Goal: Information Seeking & Learning: Find specific fact

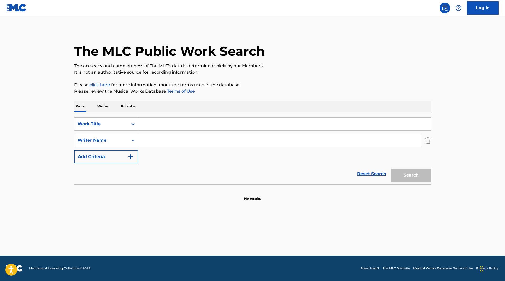
click at [173, 119] on input "Search Form" at bounding box center [284, 124] width 293 height 13
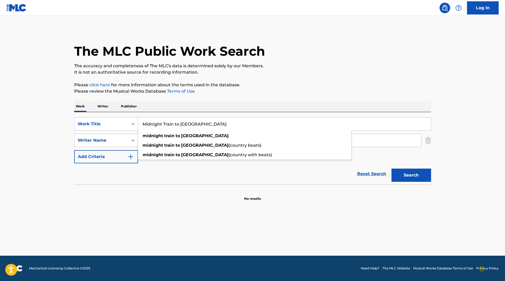
type input "Midnight Train to [GEOGRAPHIC_DATA]"
click at [95, 194] on main "The MLC Public Work Search The accuracy and completeness of The MLC's data is d…" at bounding box center [252, 136] width 505 height 240
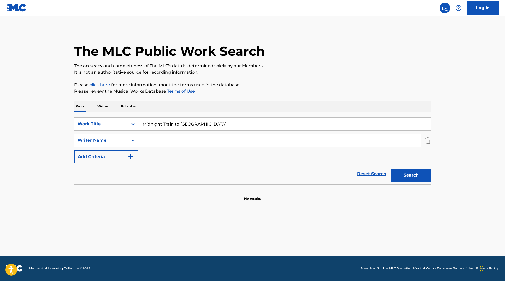
click at [160, 137] on input "Search Form" at bounding box center [279, 140] width 283 height 13
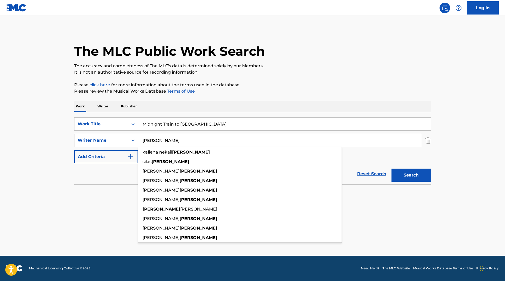
type input "[PERSON_NAME]"
click at [391, 169] on button "Search" at bounding box center [411, 175] width 40 height 13
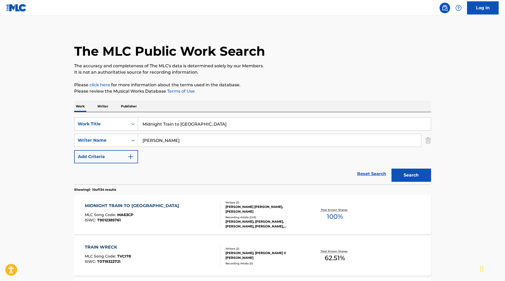
click at [242, 206] on div "[PERSON_NAME] [PERSON_NAME], [PERSON_NAME]" at bounding box center [265, 208] width 80 height 9
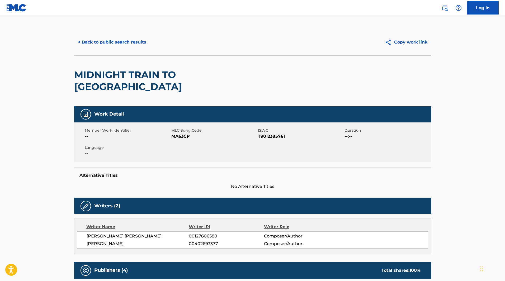
click at [179, 133] on span "MA63CP" at bounding box center [213, 136] width 85 height 6
copy span "MA63CP"
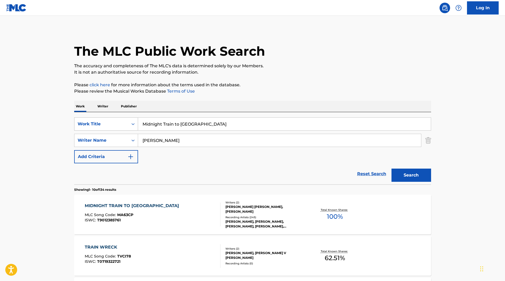
drag, startPoint x: 210, startPoint y: 123, endPoint x: 102, endPoint y: 120, distance: 108.5
click at [102, 121] on div "SearchWithCriteria41b4723c-f7f4-4907-a422-17d64508ff41 Work Title Midnight Trai…" at bounding box center [252, 123] width 357 height 13
type input "Animal I Have Become"
drag, startPoint x: 47, startPoint y: 153, endPoint x: 147, endPoint y: 148, distance: 100.9
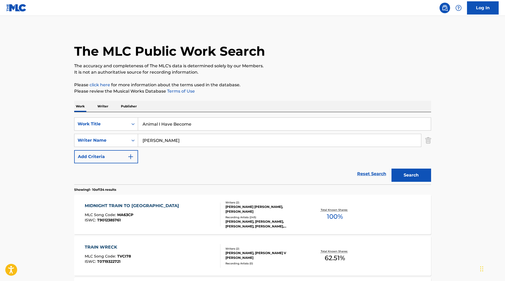
drag, startPoint x: 168, startPoint y: 141, endPoint x: 60, endPoint y: 129, distance: 108.5
click at [402, 176] on button "Search" at bounding box center [411, 175] width 40 height 13
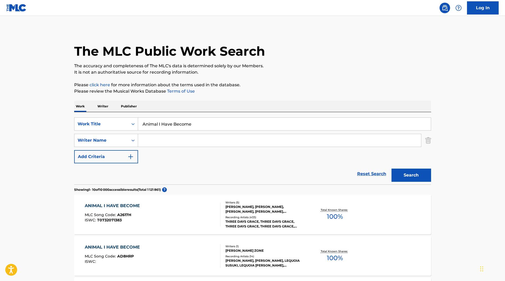
click at [255, 223] on div "THREE DAYS GRACE, THREE DAYS GRACE, THREE DAYS GRACE, THREE DAYS GRACE, THREE D…" at bounding box center [265, 223] width 80 height 9
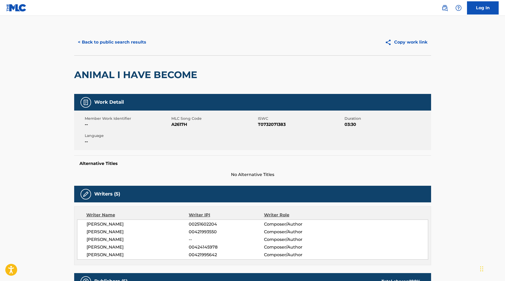
click at [179, 124] on span "A2617H" at bounding box center [213, 124] width 85 height 6
copy span "A2617H"
